Goal: Navigation & Orientation: Go to known website

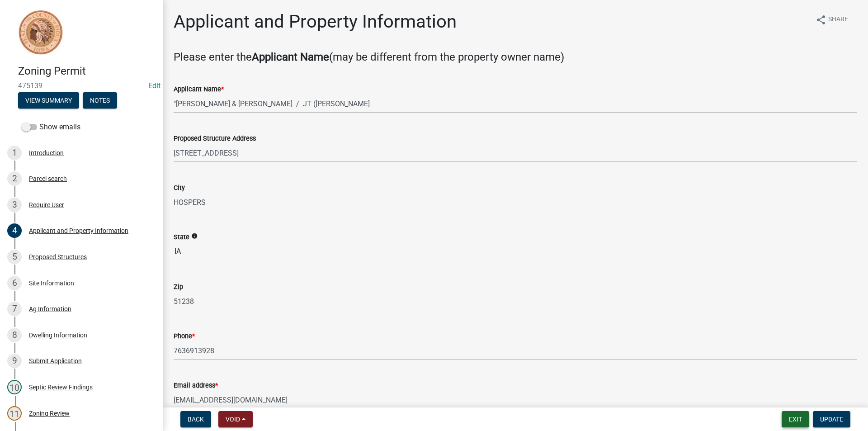
click at [795, 418] on button "Exit" at bounding box center [795, 419] width 28 height 16
